Goal: Check status: Check status

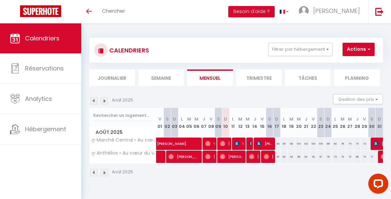
click at [269, 85] on li "Trimestre" at bounding box center [259, 77] width 46 height 16
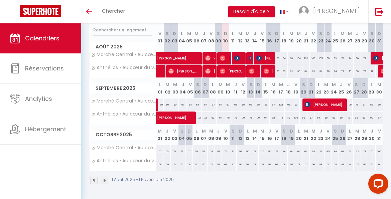
scroll to position [89, 0]
click at [162, 111] on span "[PERSON_NAME]" at bounding box center [195, 114] width 77 height 13
select select "OK"
select select "0"
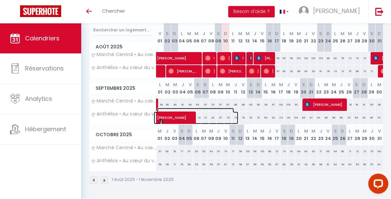
select select "0"
select select "1"
select select
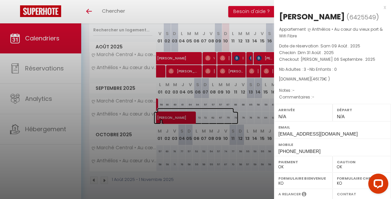
select select "23274"
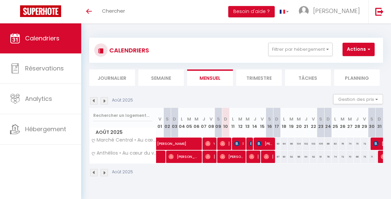
click at [252, 68] on div "CALENDRIERS Filtrer par hébergement La Rochelle ღ Marché Central • Au cœur de v…" at bounding box center [236, 62] width 294 height 48
click at [255, 82] on li "Trimestre" at bounding box center [259, 77] width 46 height 16
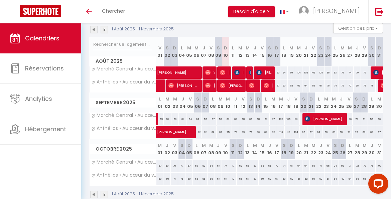
scroll to position [89, 0]
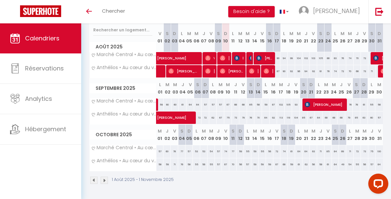
click at [106, 177] on img at bounding box center [104, 180] width 7 height 7
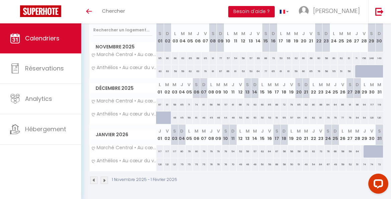
click at [95, 177] on img at bounding box center [93, 180] width 7 height 7
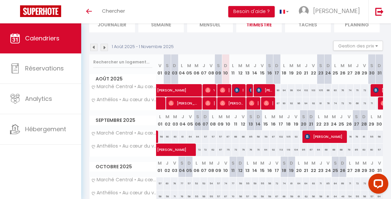
scroll to position [49, 0]
